Goal: Task Accomplishment & Management: Use online tool/utility

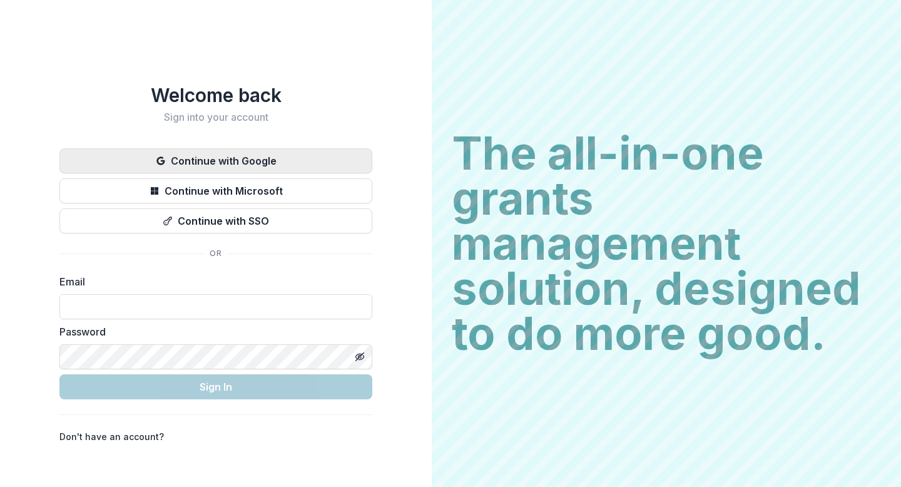
click at [208, 158] on button "Continue with Google" at bounding box center [215, 160] width 313 height 25
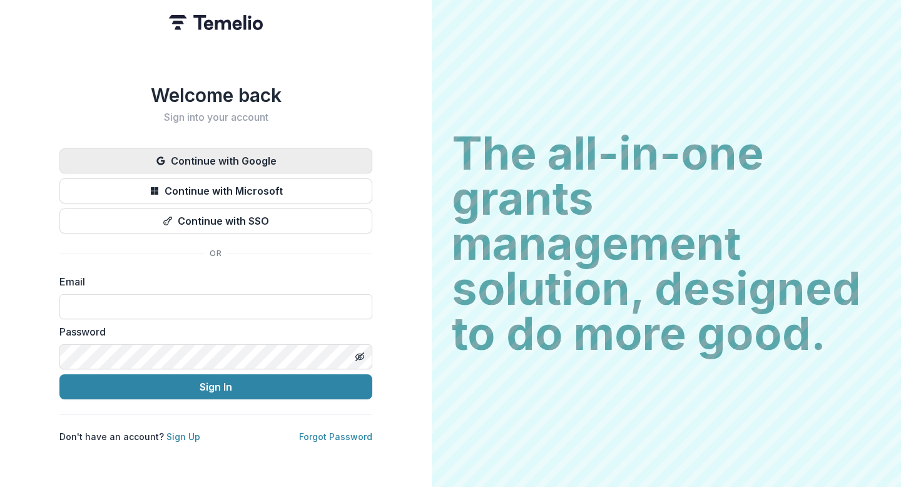
click at [204, 153] on button "Continue with Google" at bounding box center [215, 160] width 313 height 25
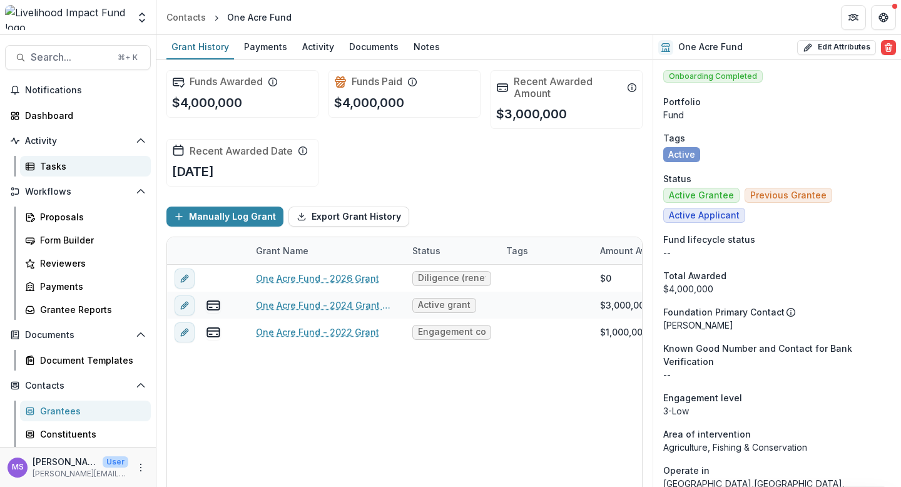
click at [56, 161] on div "Tasks" at bounding box center [90, 166] width 101 height 13
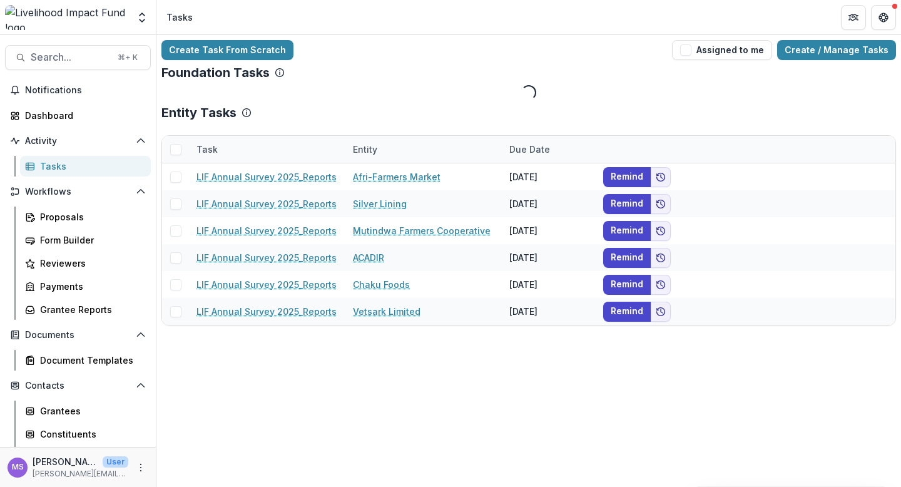
click at [416, 145] on div "Entity" at bounding box center [423, 149] width 156 height 27
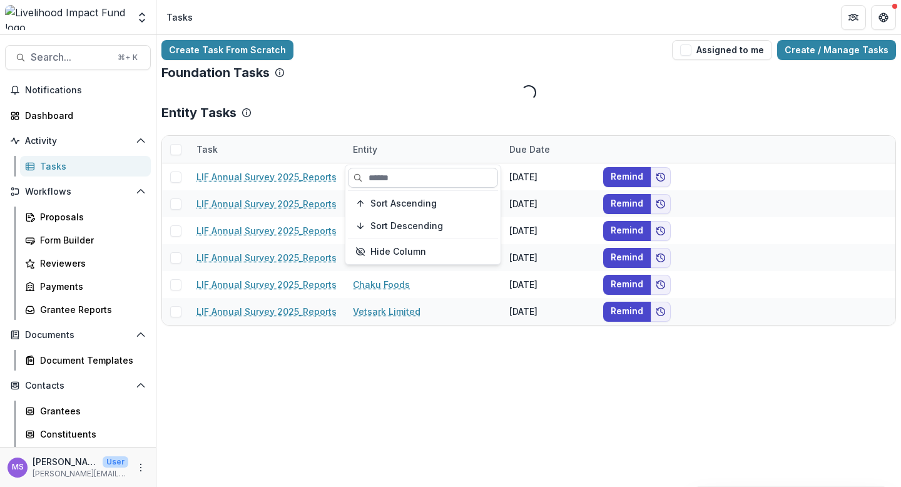
click at [404, 179] on input at bounding box center [423, 178] width 150 height 20
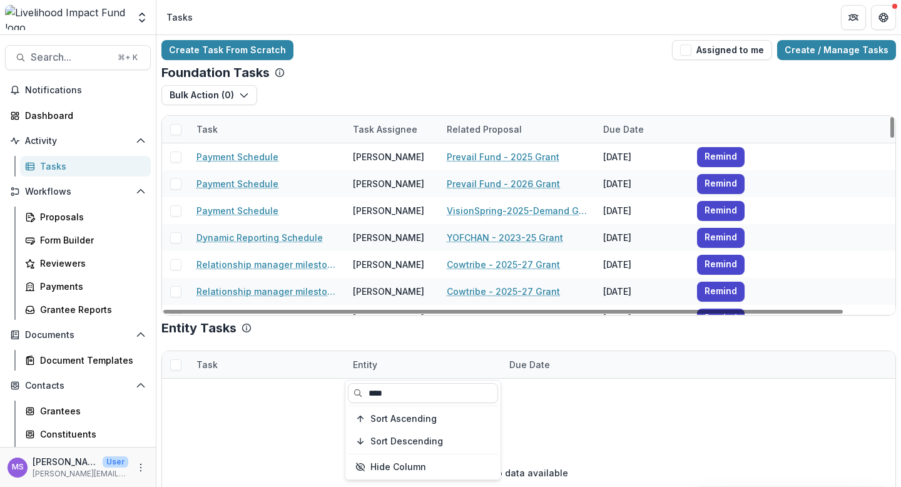
type input "****"
click at [382, 126] on div "Task Assignee" at bounding box center [384, 129] width 79 height 13
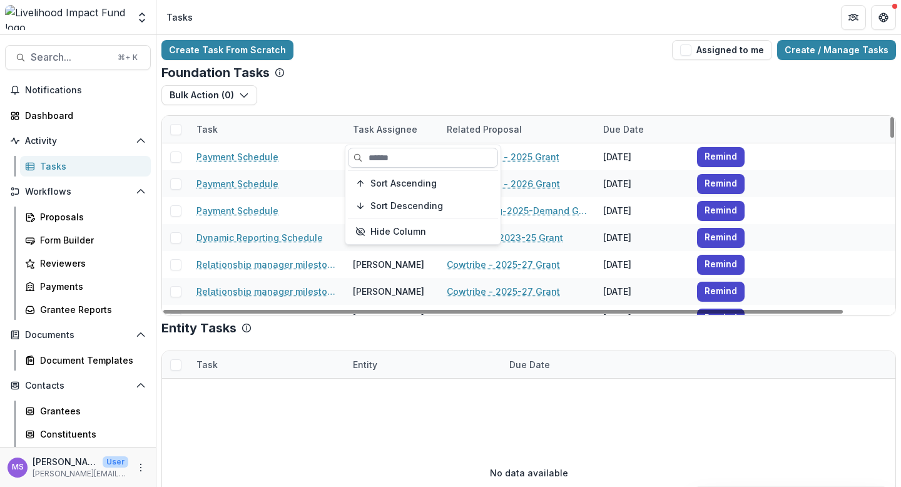
click at [384, 150] on input at bounding box center [423, 158] width 150 height 20
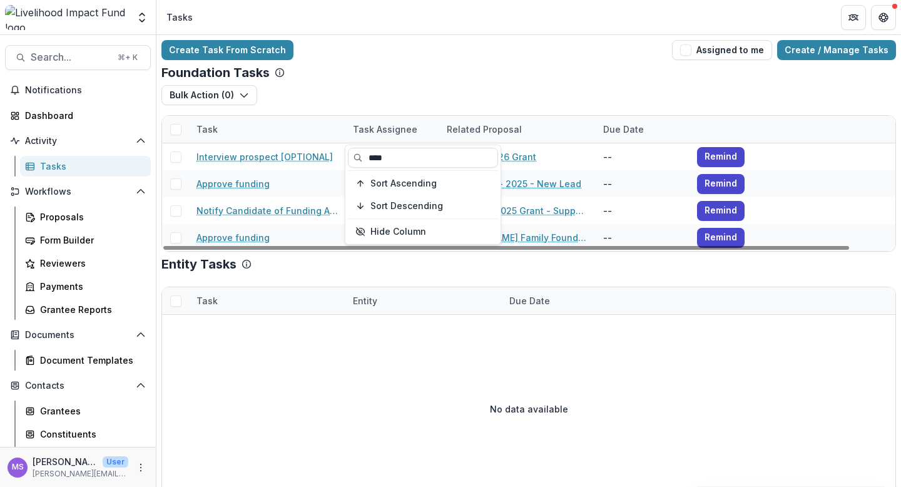
type input "****"
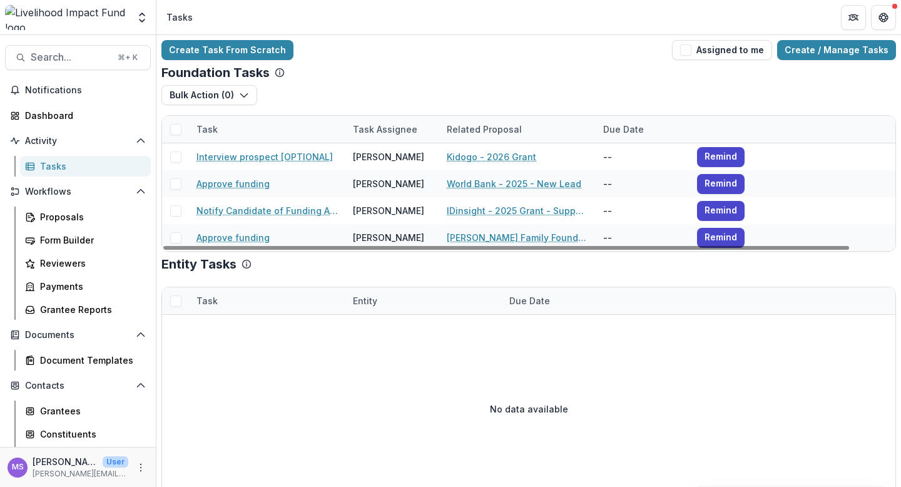
click at [414, 77] on div "Foundation Tasks" at bounding box center [528, 72] width 735 height 15
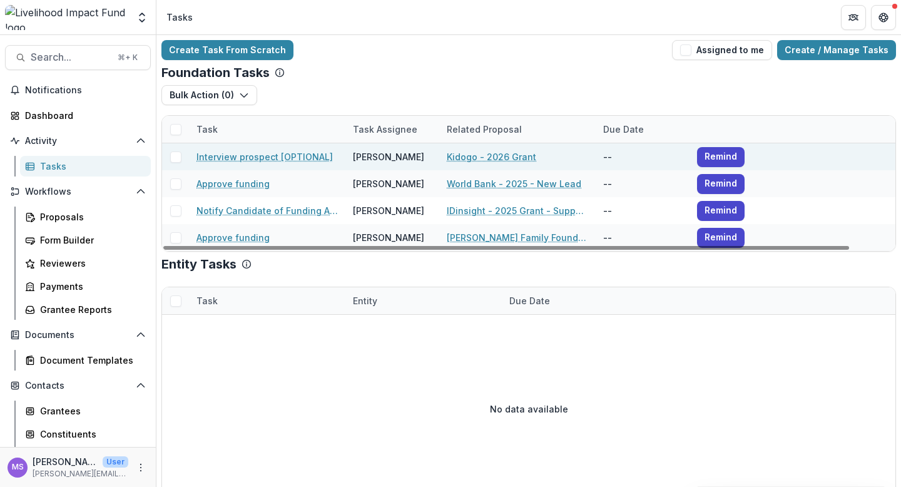
click at [264, 155] on link "Interview prospect [OPTIONAL]" at bounding box center [264, 156] width 136 height 13
